Goal: Transaction & Acquisition: Purchase product/service

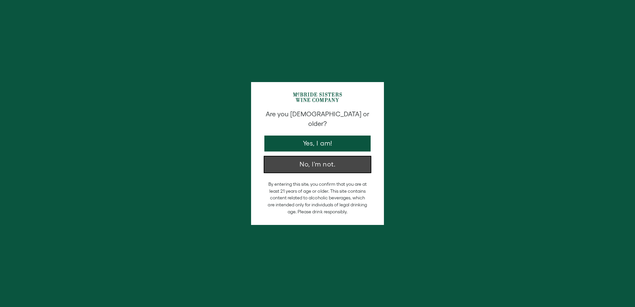
click at [303, 156] on button "No, I'm not." at bounding box center [317, 164] width 106 height 16
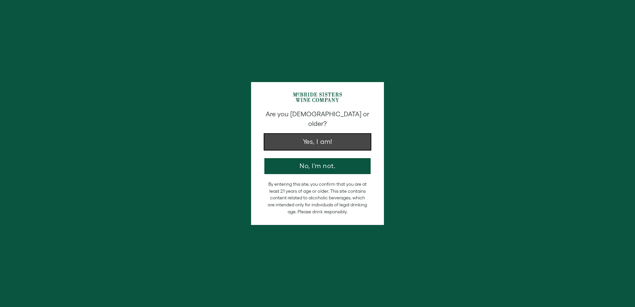
click at [305, 134] on button "Yes, I am!" at bounding box center [317, 142] width 106 height 16
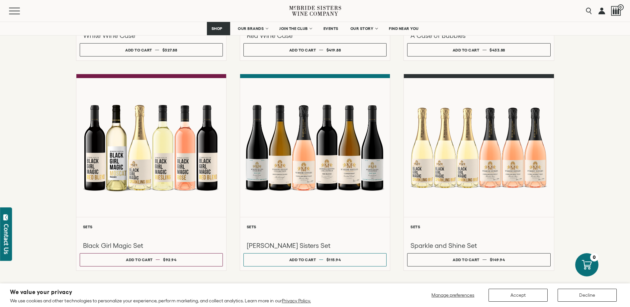
scroll to position [465, 0]
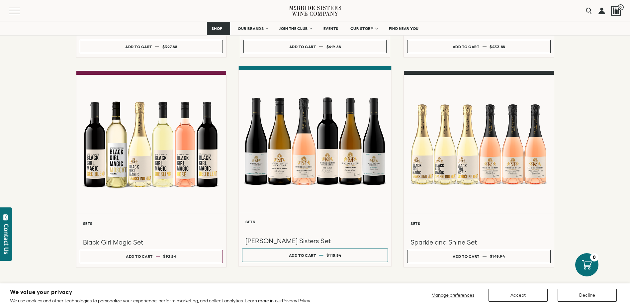
click at [309, 155] on div at bounding box center [314, 140] width 153 height 141
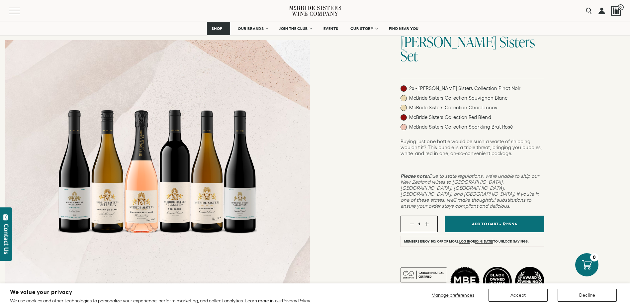
scroll to position [33, 0]
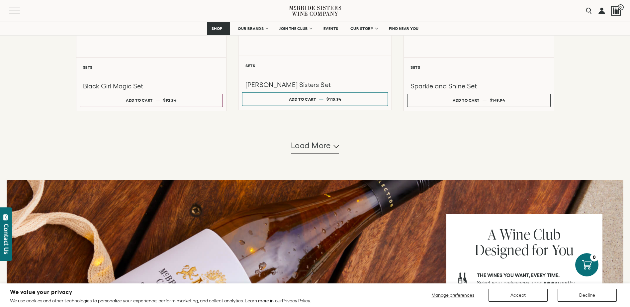
scroll to position [664, 0]
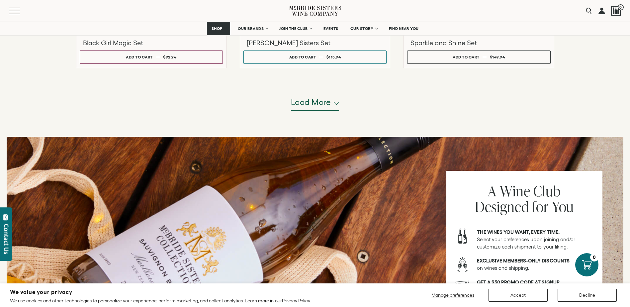
click at [313, 99] on span "Load more" at bounding box center [311, 102] width 40 height 11
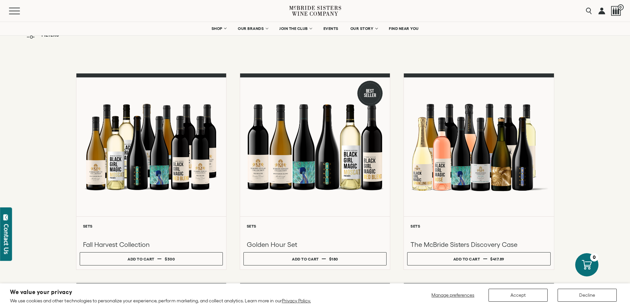
scroll to position [0, 0]
